Goal: Transaction & Acquisition: Purchase product/service

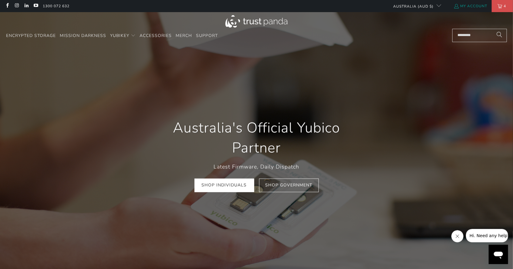
click at [472, 6] on link "My Account" at bounding box center [471, 6] width 34 height 7
click at [504, 6] on span "4" at bounding box center [504, 6] width 5 height 12
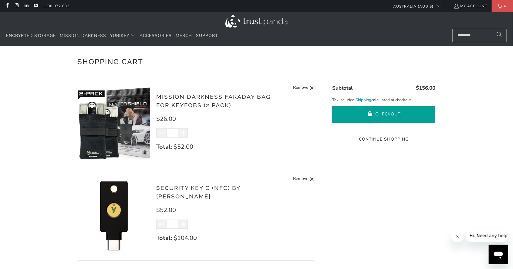
click at [384, 112] on button "Checkout" at bounding box center [383, 114] width 103 height 16
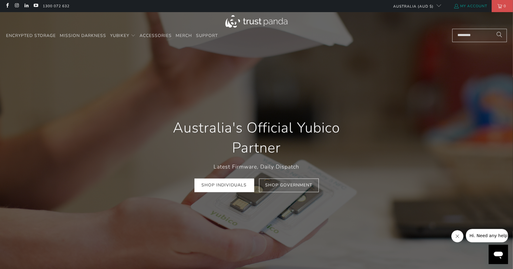
click at [468, 8] on link "My Account" at bounding box center [471, 6] width 34 height 7
click at [466, 7] on link "My Account" at bounding box center [471, 6] width 34 height 7
